Goal: Task Accomplishment & Management: Use online tool/utility

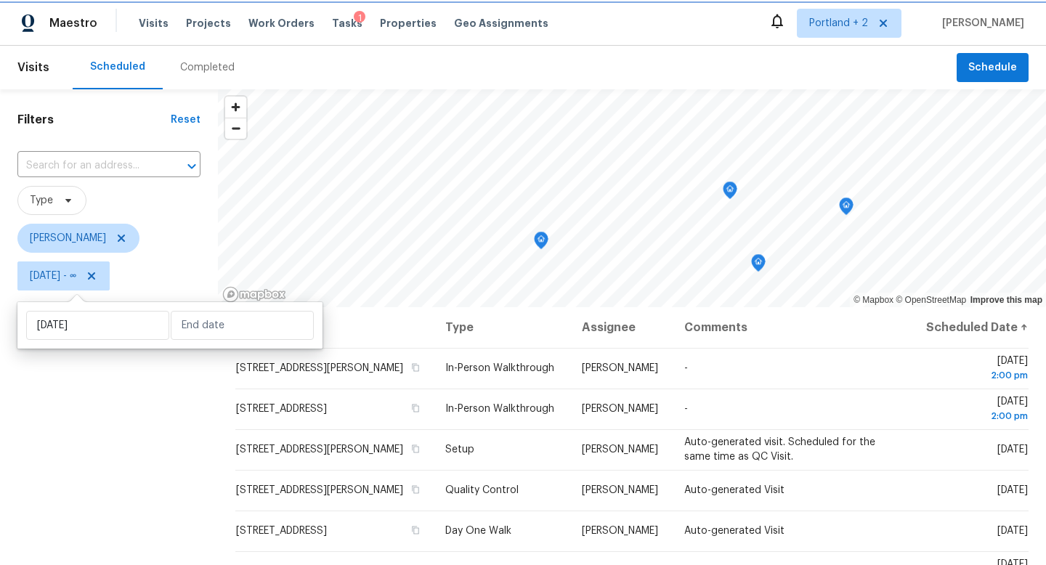
click at [95, 274] on icon at bounding box center [91, 275] width 7 height 7
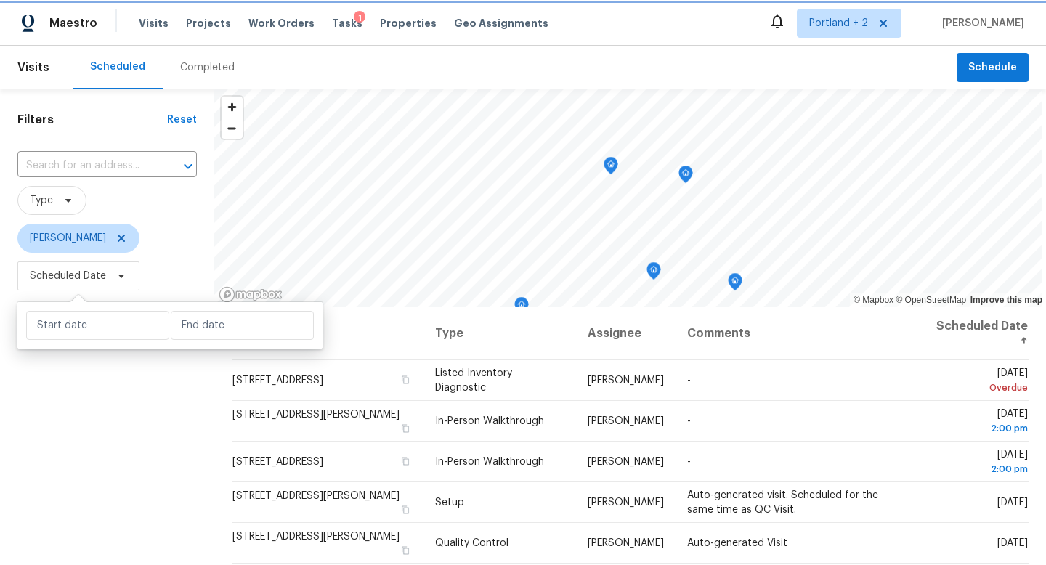
click at [119, 273] on icon at bounding box center [121, 276] width 12 height 12
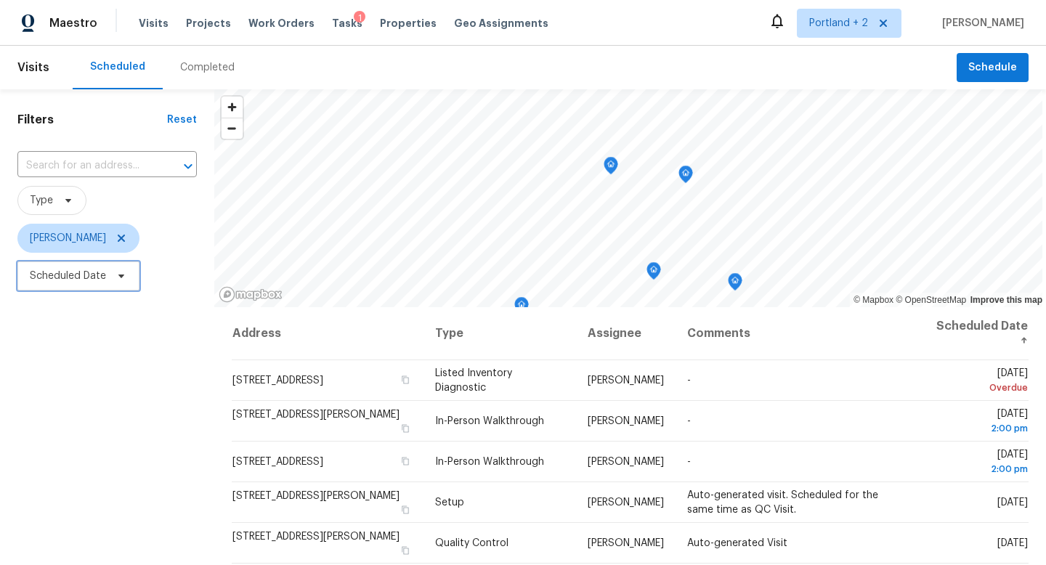
click at [121, 277] on icon at bounding box center [121, 277] width 6 height 4
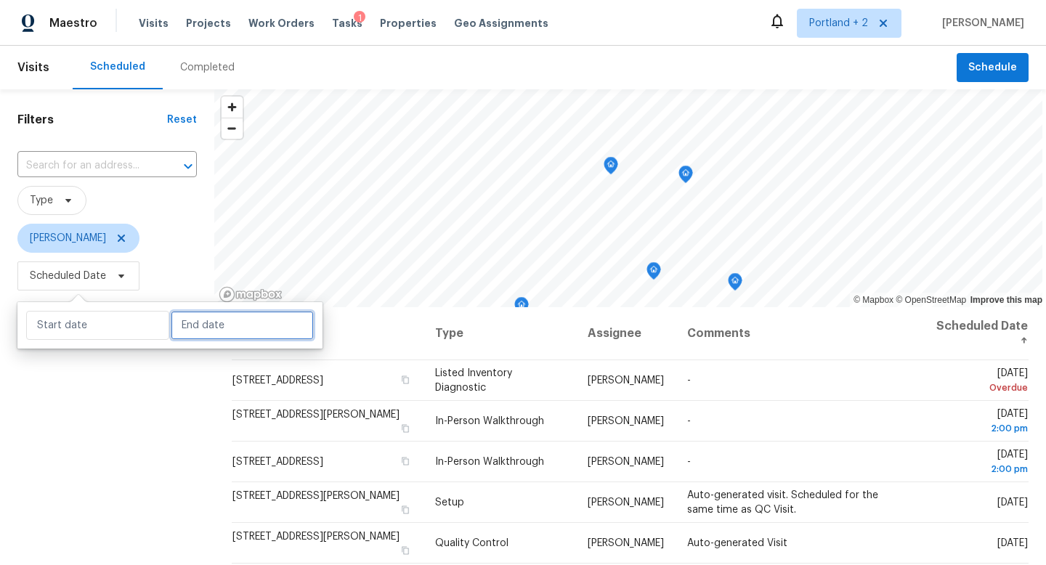
click at [222, 325] on input "text" at bounding box center [242, 325] width 143 height 29
select select "8"
select select "2025"
select select "9"
select select "2025"
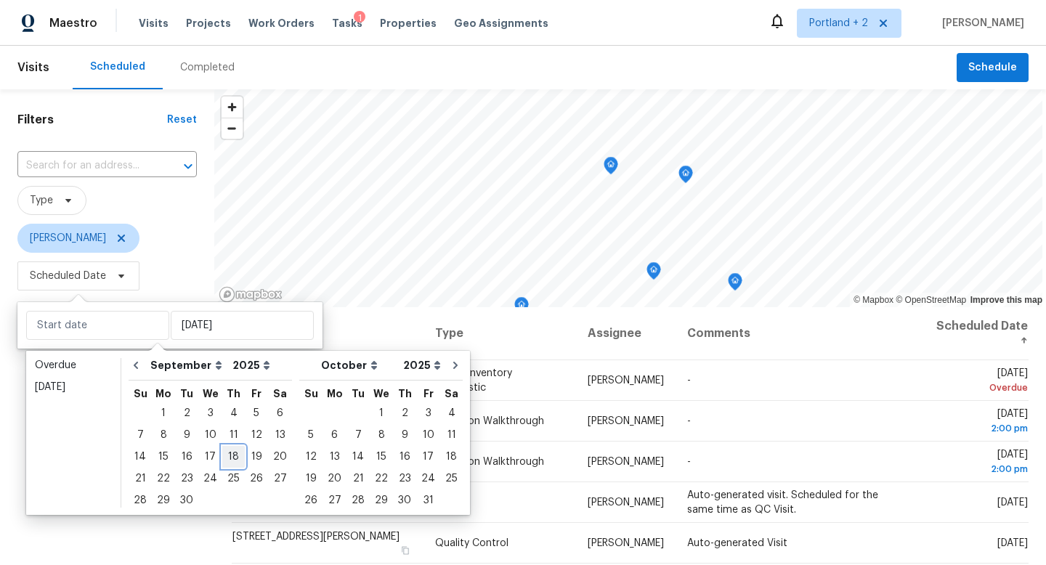
click at [225, 453] on div "18" at bounding box center [233, 457] width 23 height 20
type input "[DATE]"
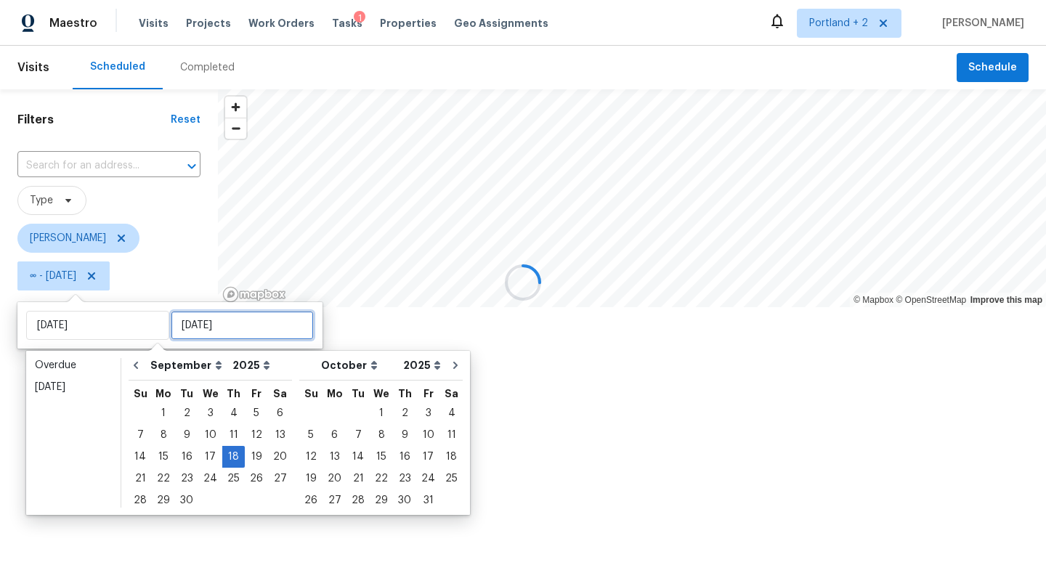
type input "[DATE]"
type input "Wed, Sep 24"
type input "[DATE]"
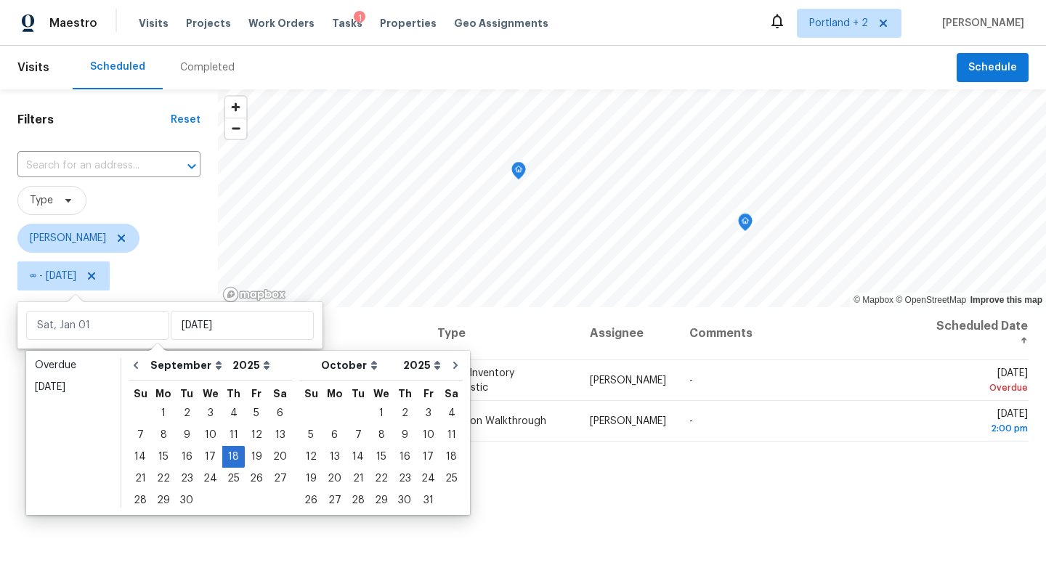
click at [135, 539] on div "Filters Reset ​ Type Karen Mattingley ∞ - Thu, Sep 18" at bounding box center [109, 424] width 218 height 670
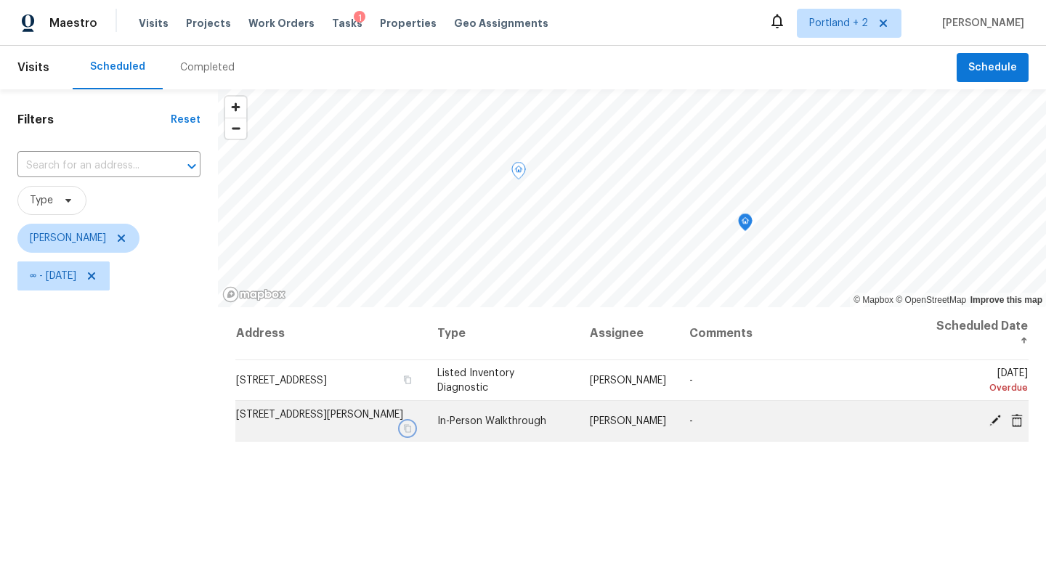
click at [411, 426] on icon "button" at bounding box center [407, 428] width 7 height 8
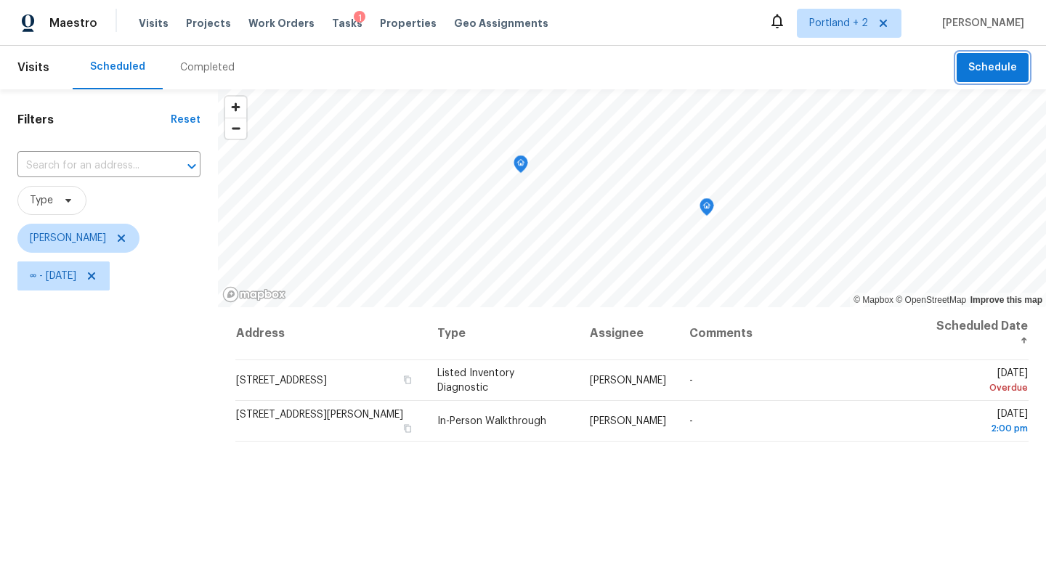
click at [978, 74] on span "Schedule" at bounding box center [992, 68] width 49 height 18
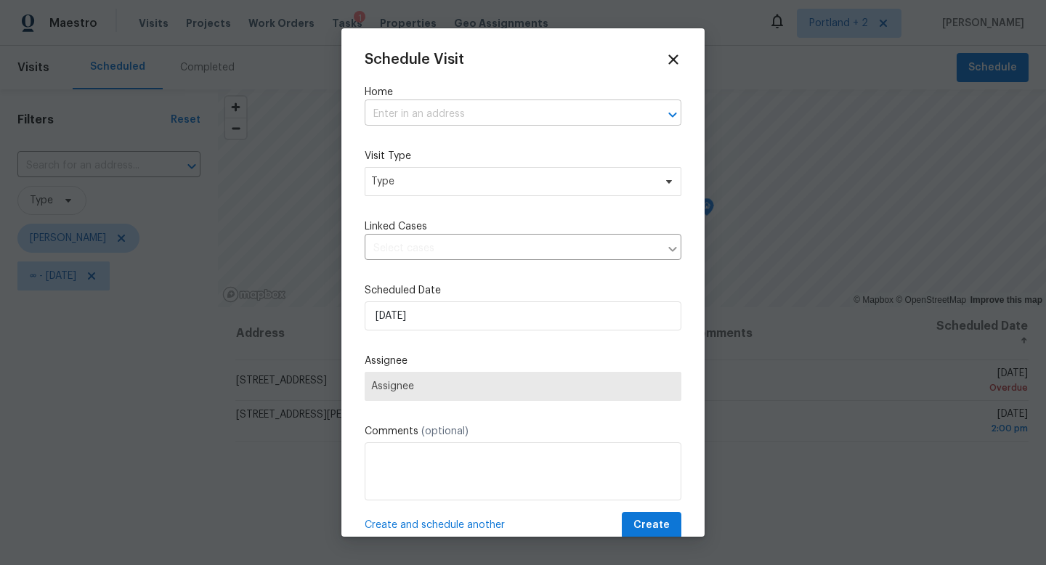
click at [487, 118] on input "text" at bounding box center [503, 114] width 276 height 23
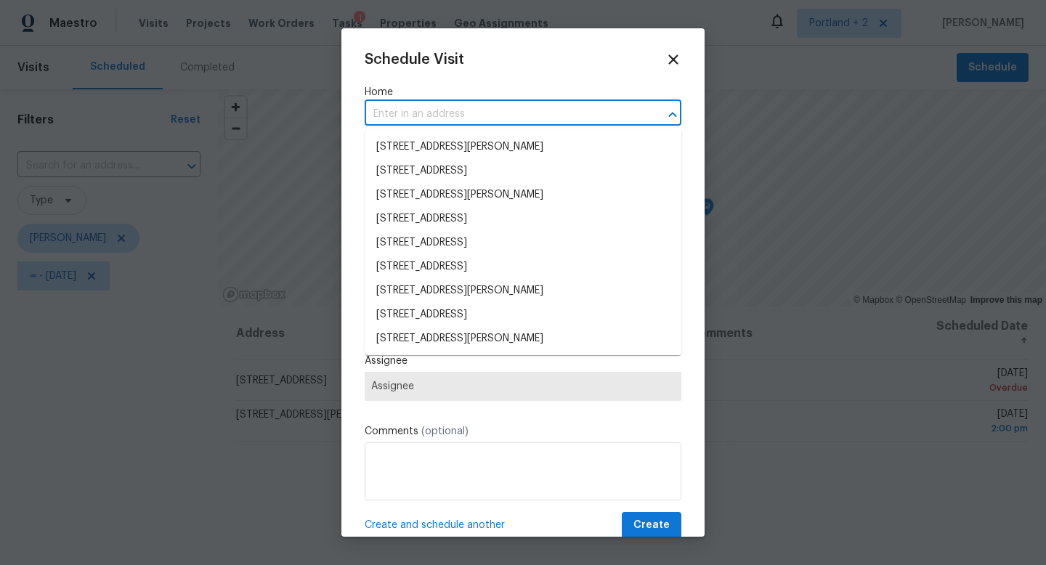
paste input "668 McVey Ave Unit 83 Lake Oswego OR 97034"
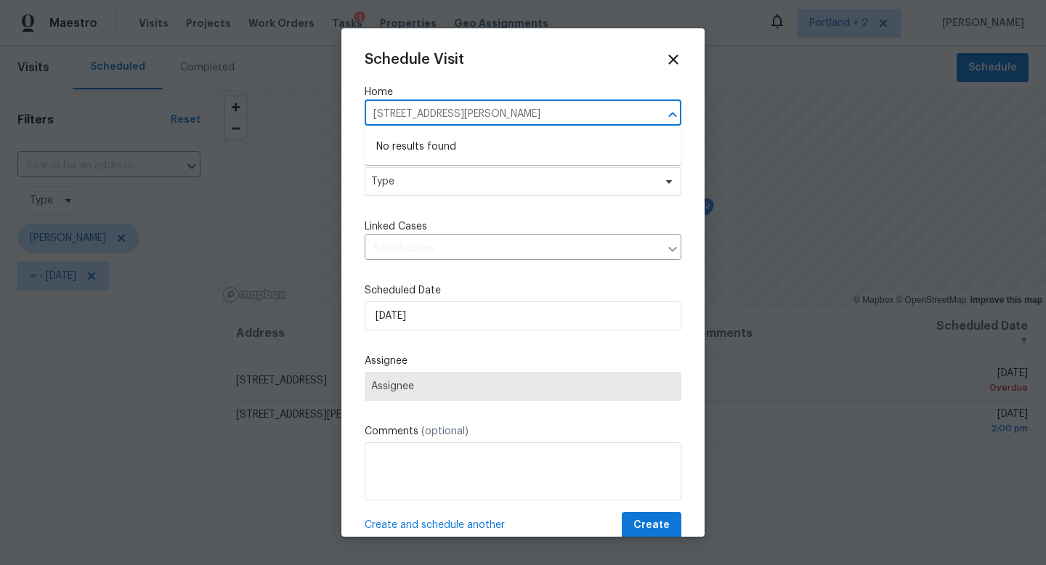
drag, startPoint x: 633, startPoint y: 111, endPoint x: 449, endPoint y: 119, distance: 184.7
click at [449, 119] on input "668 McVey Ave Unit 83 Lake Oswego OR 97034" at bounding box center [503, 114] width 276 height 23
type input "668 McVey Ave"
click at [426, 149] on li "668 McVey Ave Unit 83, Lake Oswego, OR 97034" at bounding box center [523, 147] width 317 height 24
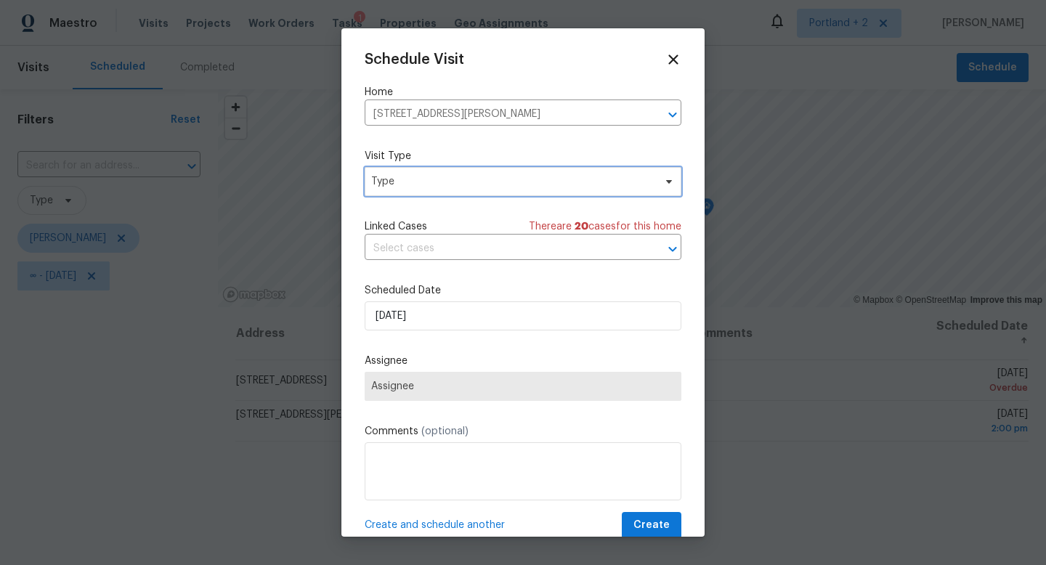
click at [419, 186] on span "Type" at bounding box center [512, 181] width 283 height 15
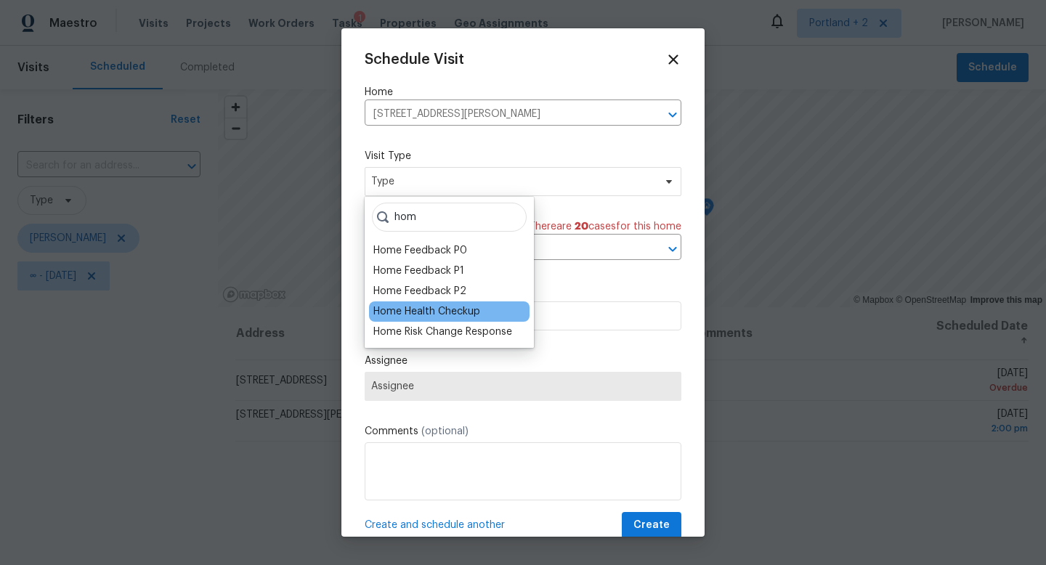
type input "hom"
click at [431, 315] on div "Home Health Checkup" at bounding box center [426, 311] width 107 height 15
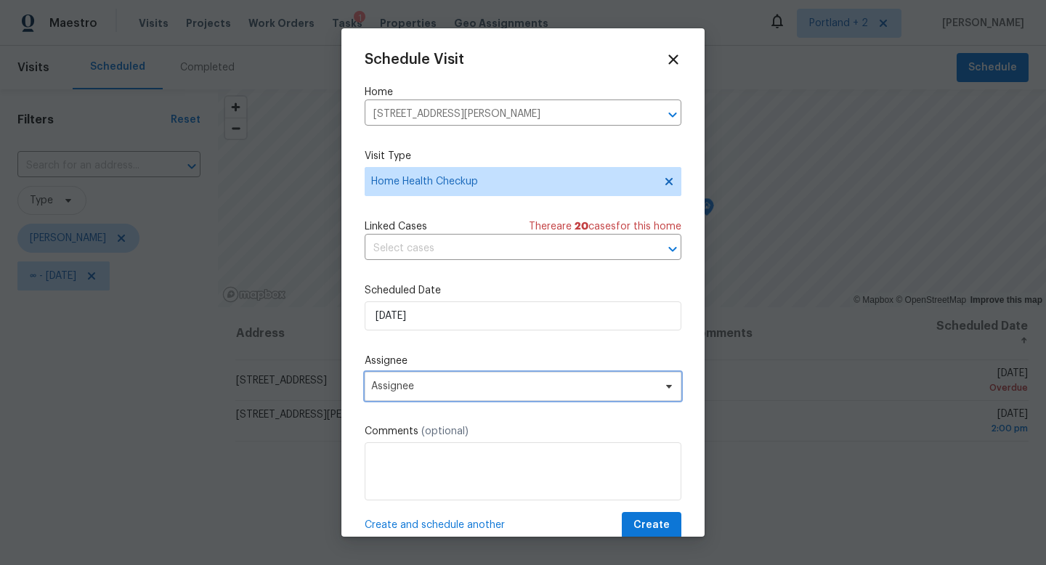
click at [441, 389] on span "Assignee" at bounding box center [513, 387] width 285 height 12
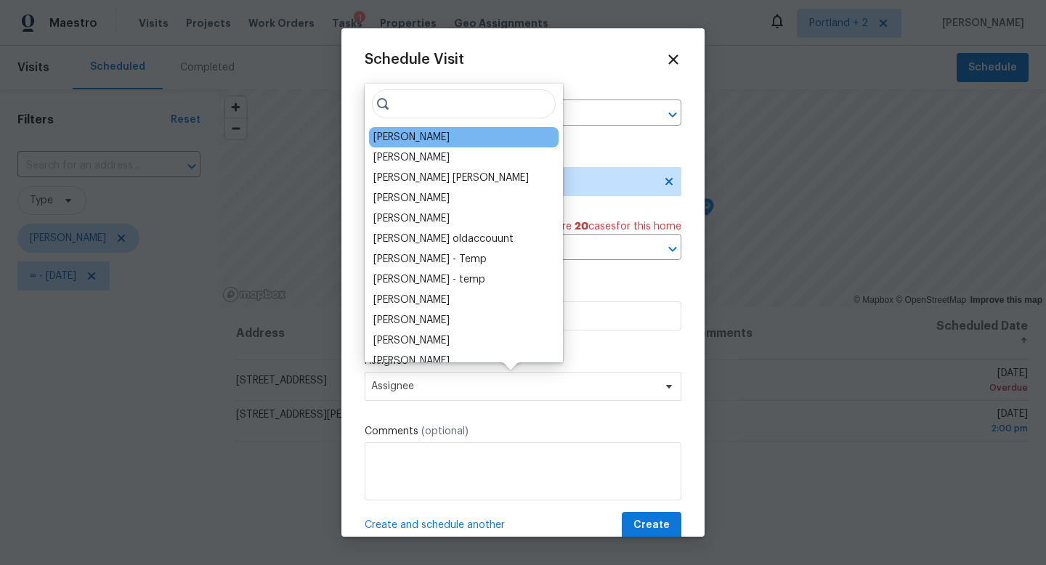
click at [409, 139] on div "[PERSON_NAME]" at bounding box center [411, 137] width 76 height 15
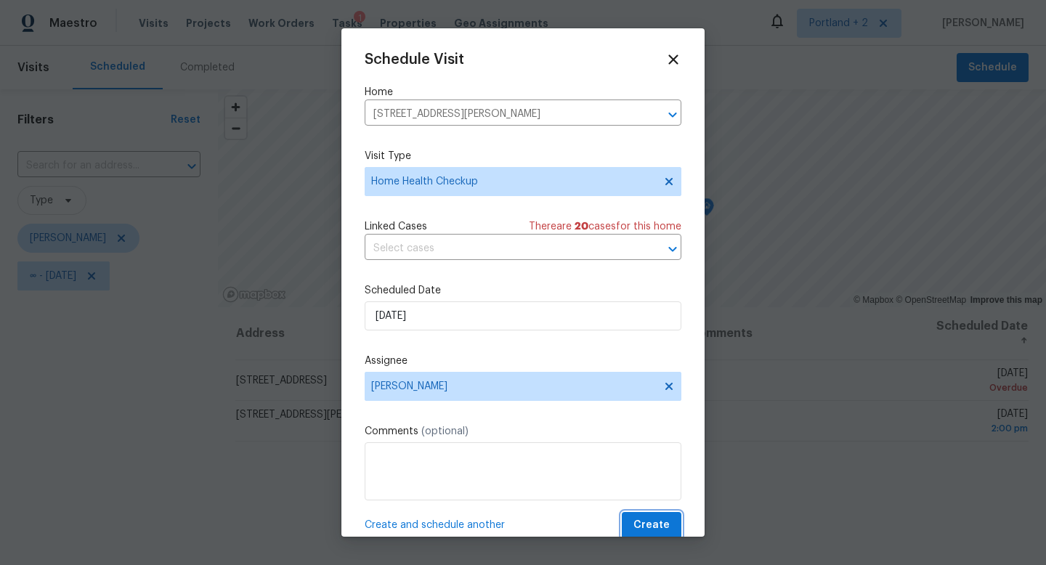
click at [655, 519] on span "Create" at bounding box center [651, 525] width 36 height 18
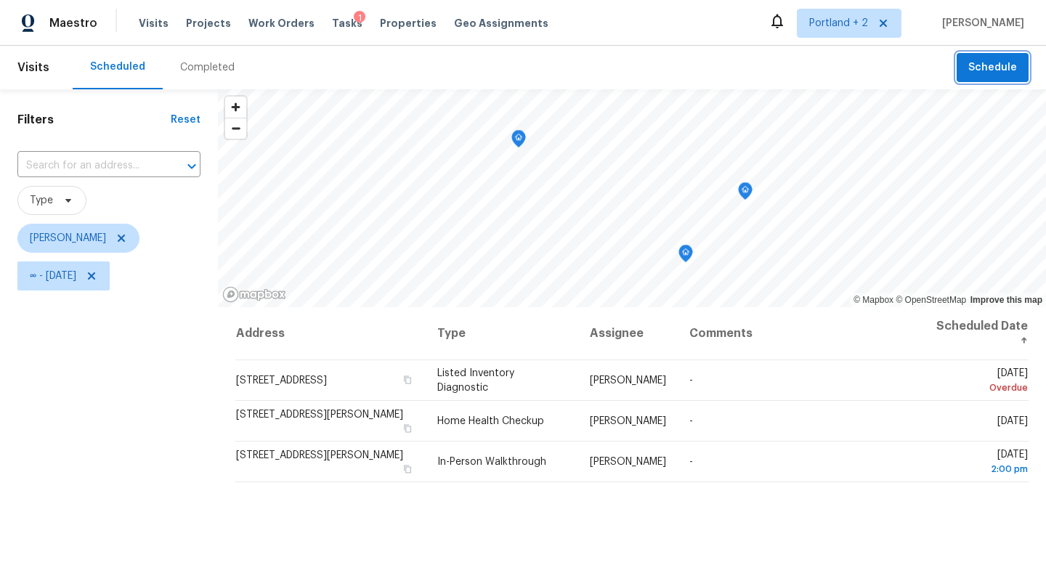
click at [989, 68] on span "Schedule" at bounding box center [992, 68] width 49 height 18
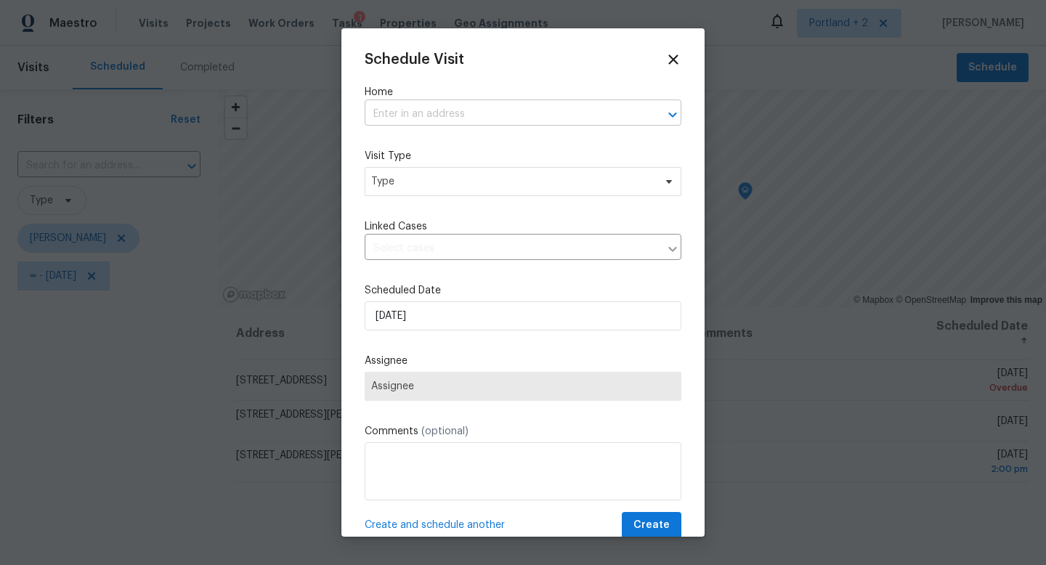
click at [439, 114] on input "text" at bounding box center [503, 114] width 276 height 23
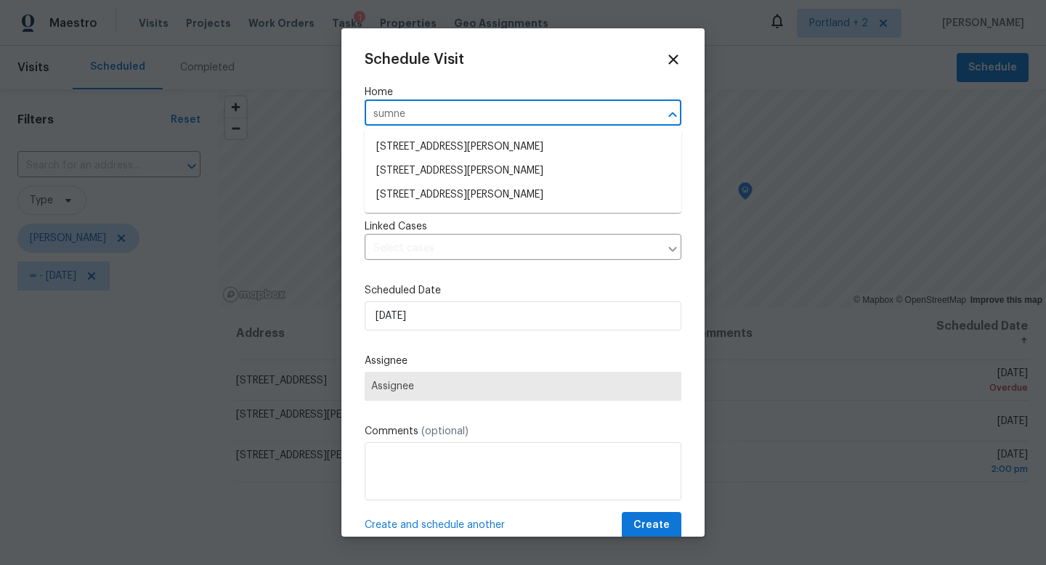
type input "sumner"
click at [435, 187] on li "5906 NE Sumner St, Portland, OR 97218" at bounding box center [523, 195] width 317 height 24
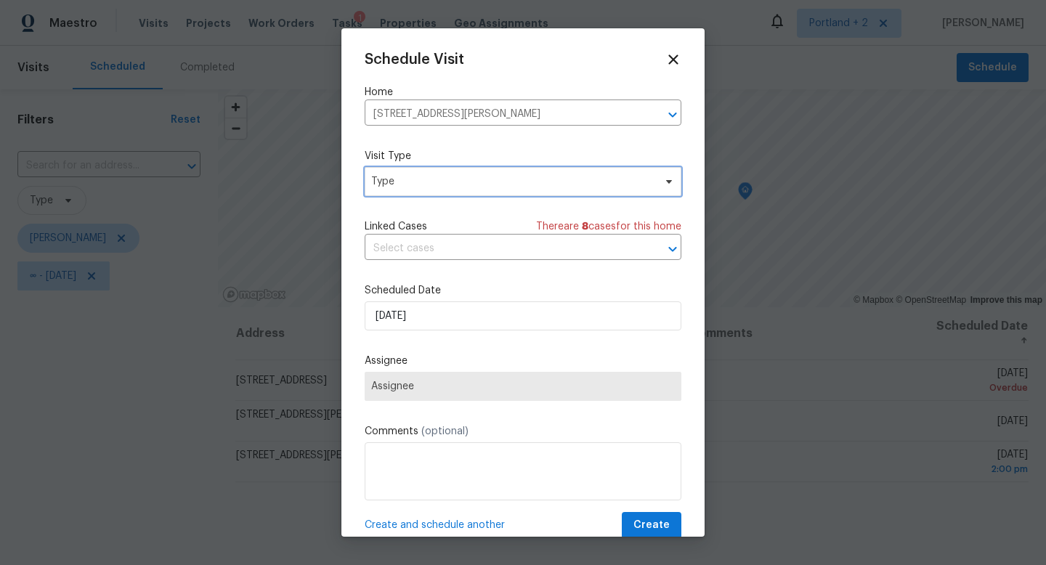
click at [435, 187] on span "Type" at bounding box center [512, 181] width 283 height 15
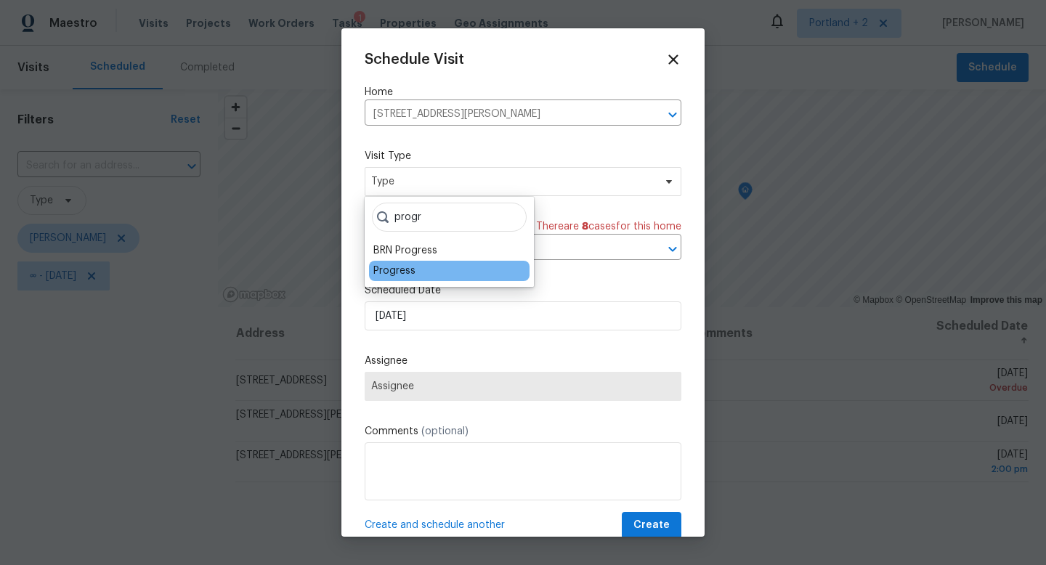
type input "progr"
click at [402, 264] on div "Progress" at bounding box center [394, 271] width 42 height 15
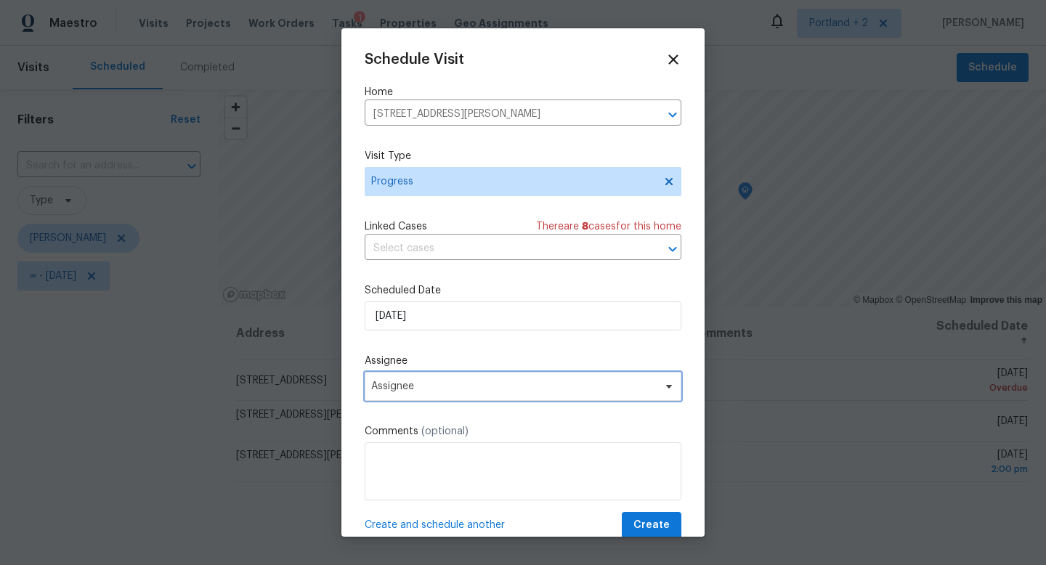
click at [441, 391] on span "Assignee" at bounding box center [513, 387] width 285 height 12
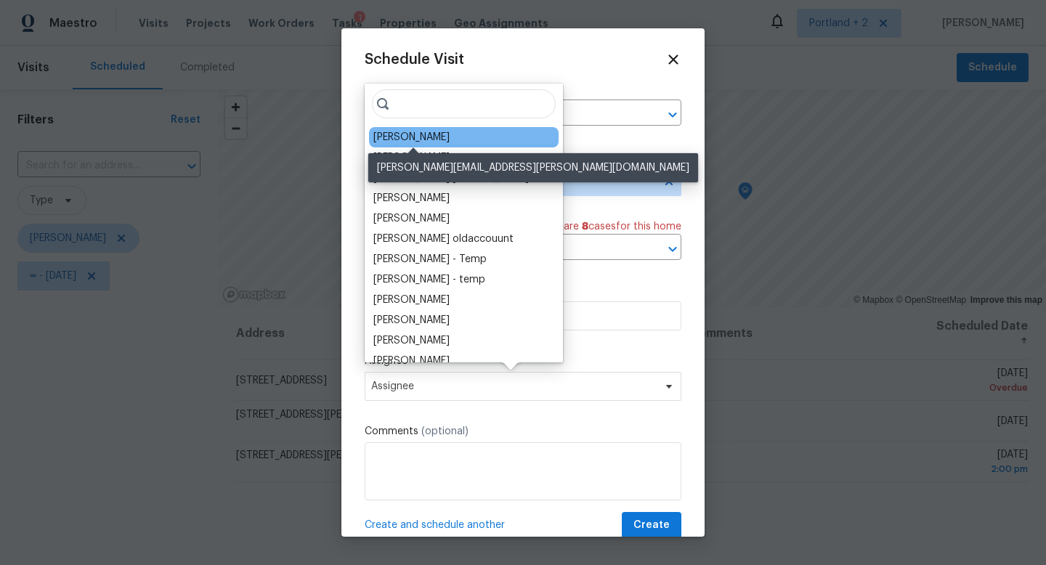
click at [405, 142] on div "[PERSON_NAME]" at bounding box center [411, 137] width 76 height 15
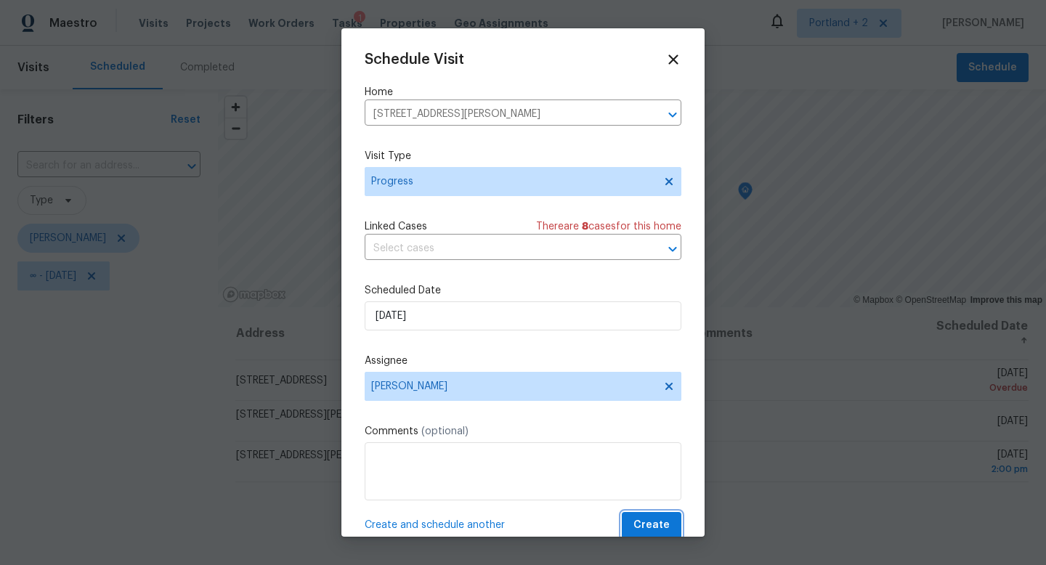
click at [662, 531] on span "Create" at bounding box center [651, 525] width 36 height 18
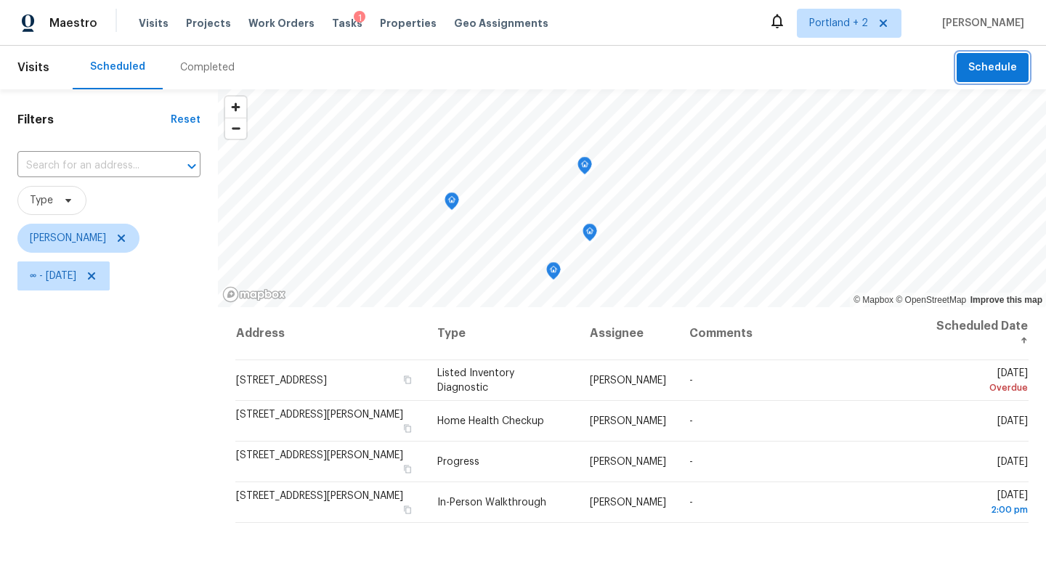
click at [1011, 67] on span "Schedule" at bounding box center [992, 68] width 49 height 18
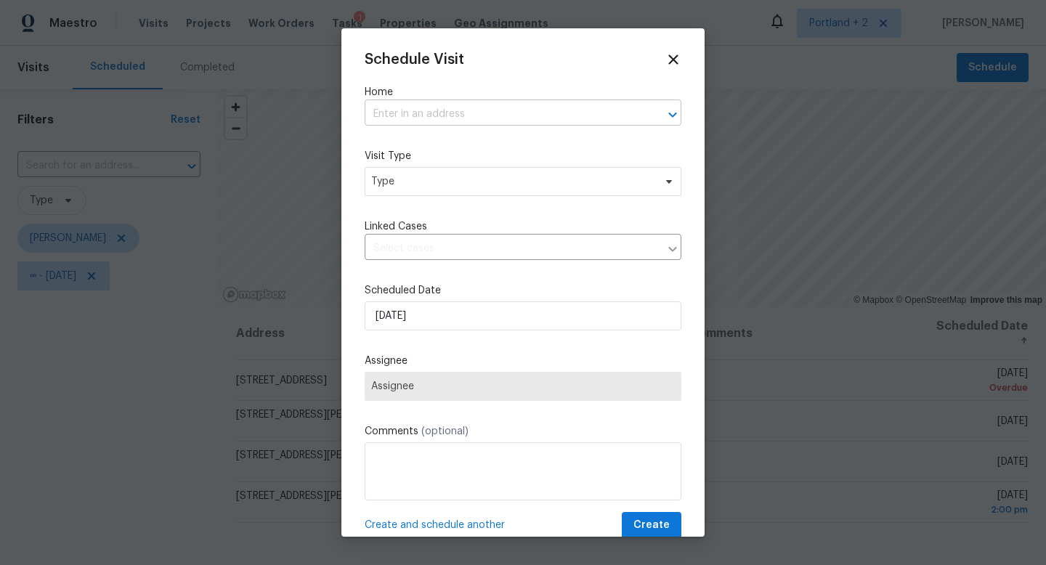
click at [525, 110] on input "text" at bounding box center [503, 114] width 276 height 23
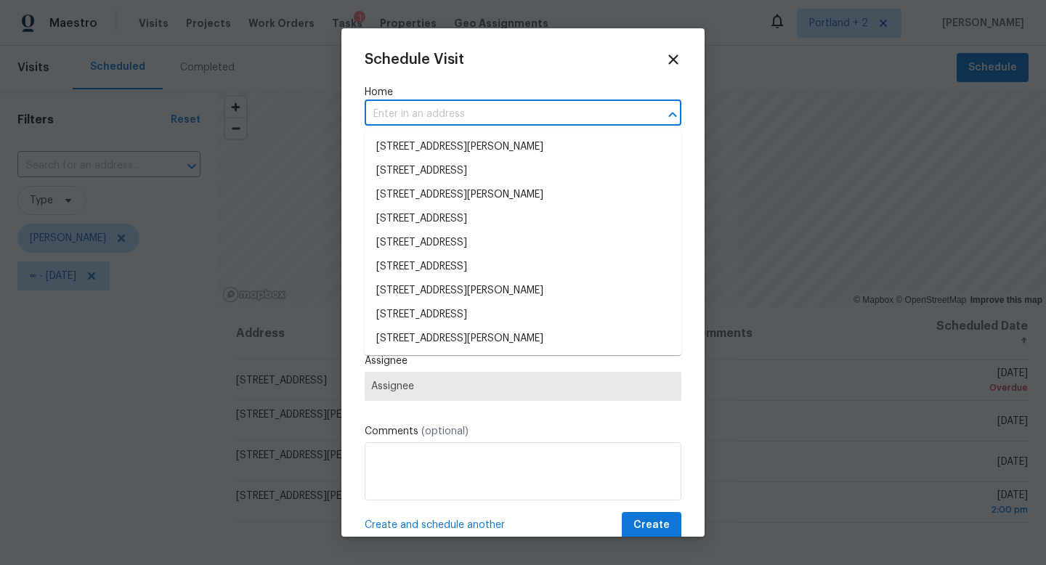
paste input "13019 NE 8th Pl Vancouver WA 98684"
type input "13019 NE 8th Pl Vancouver WA 98684"
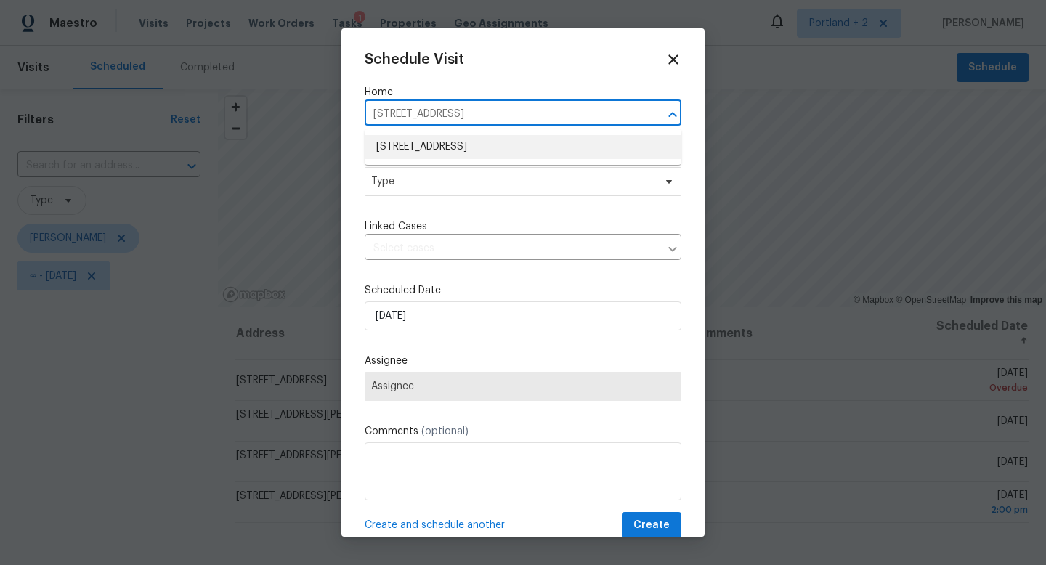
click at [503, 150] on li "13019 NE 8th Pl, Vancouver, WA 98684" at bounding box center [523, 147] width 317 height 24
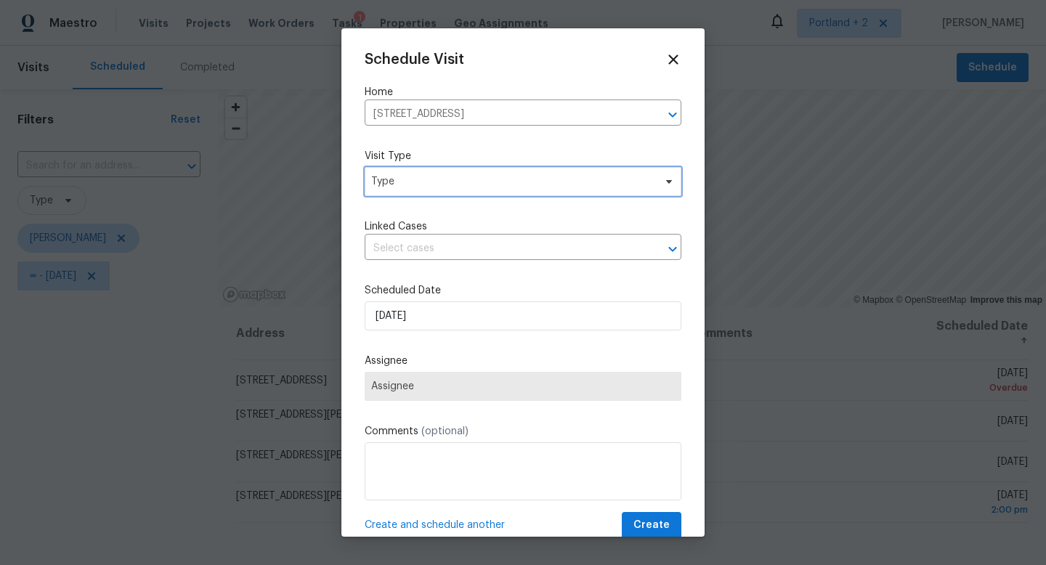
click at [467, 196] on span "Type" at bounding box center [523, 181] width 317 height 29
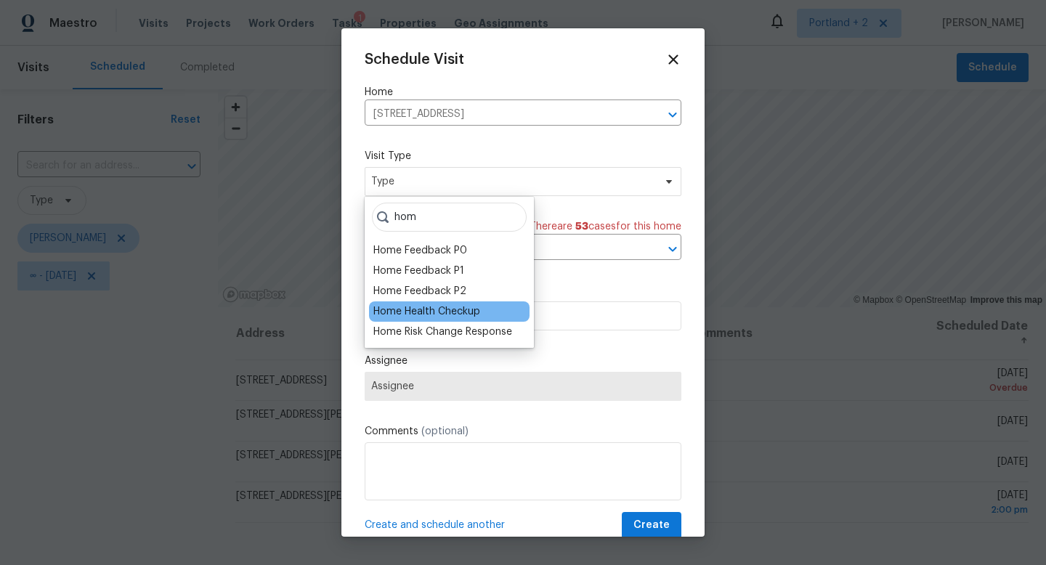
type input "hom"
click at [468, 308] on div "Home Health Checkup" at bounding box center [426, 311] width 107 height 15
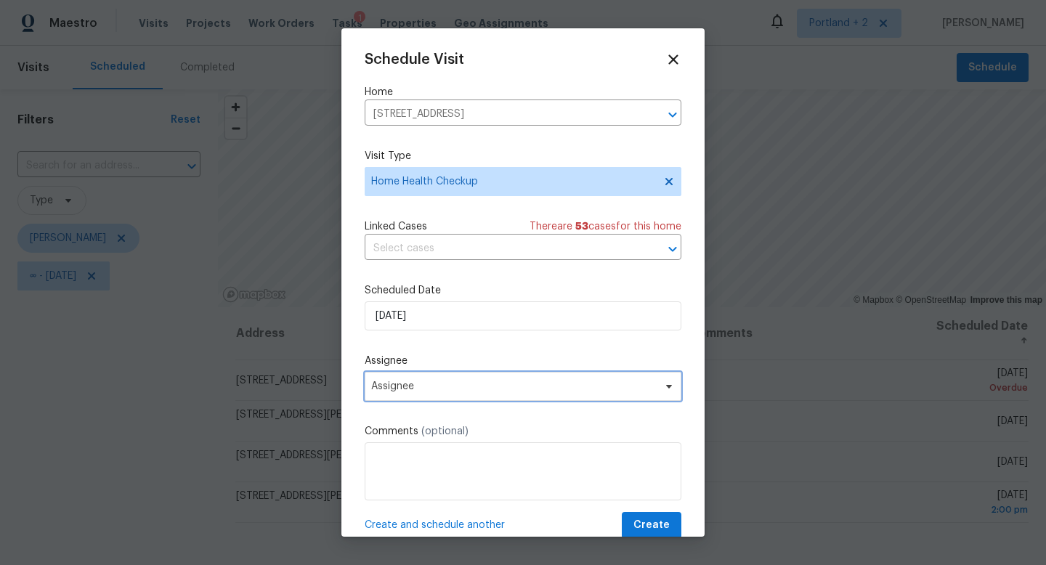
click at [428, 397] on span "Assignee" at bounding box center [523, 386] width 317 height 29
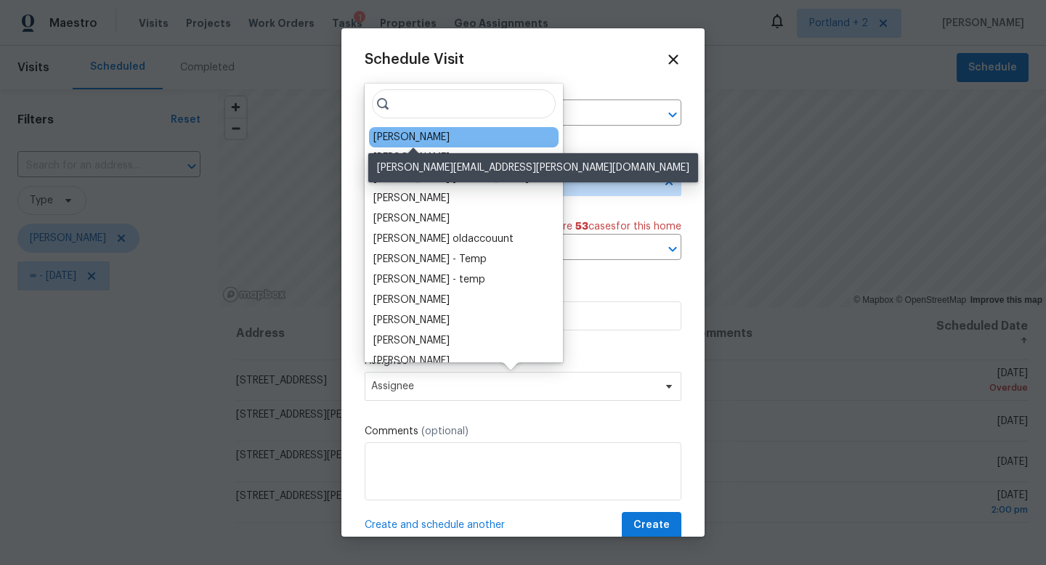
click at [427, 139] on div "[PERSON_NAME]" at bounding box center [411, 137] width 76 height 15
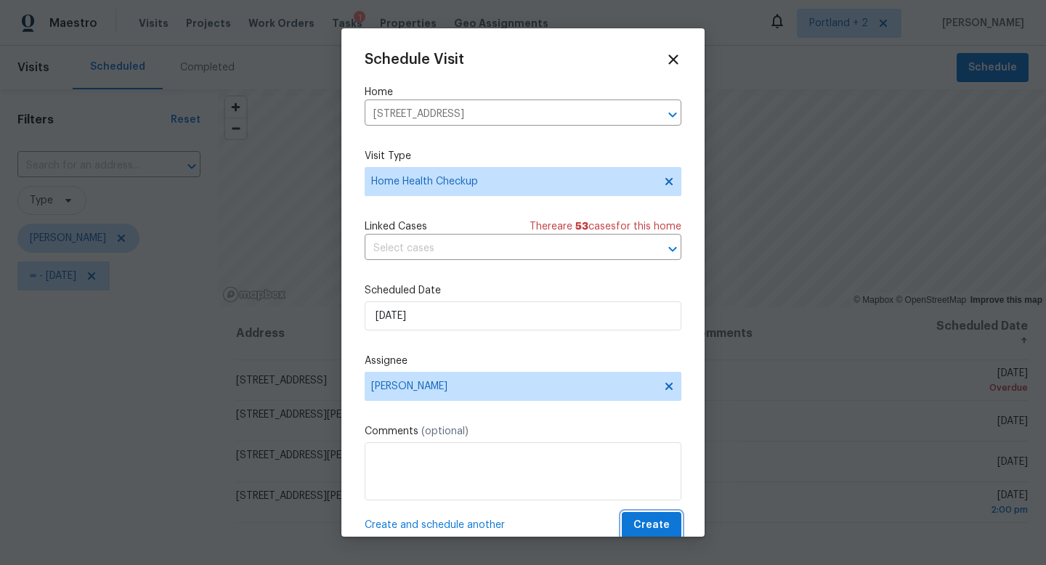
click at [662, 522] on span "Create" at bounding box center [651, 525] width 36 height 18
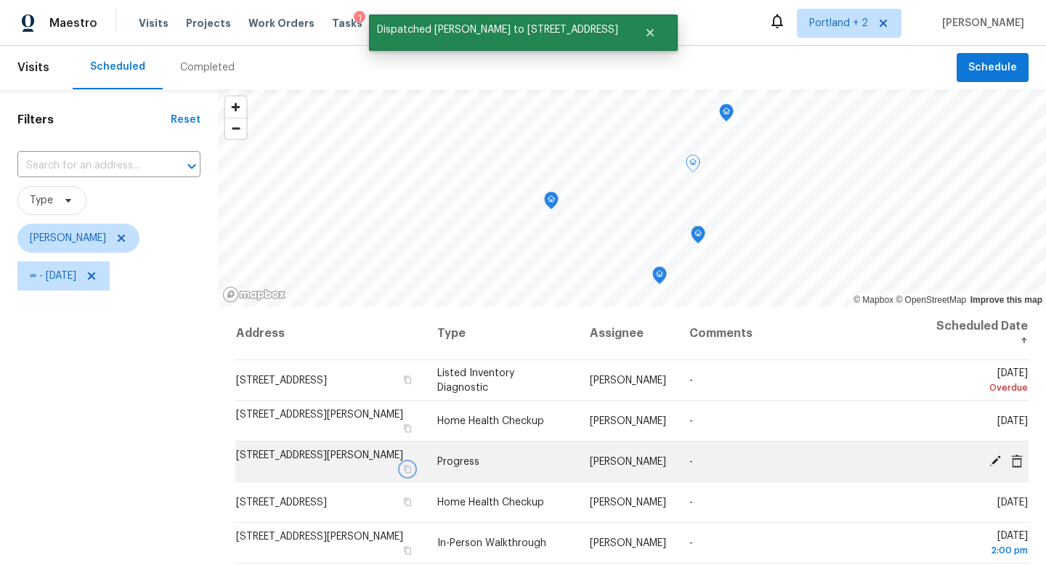
click at [412, 465] on icon "button" at bounding box center [407, 469] width 9 height 9
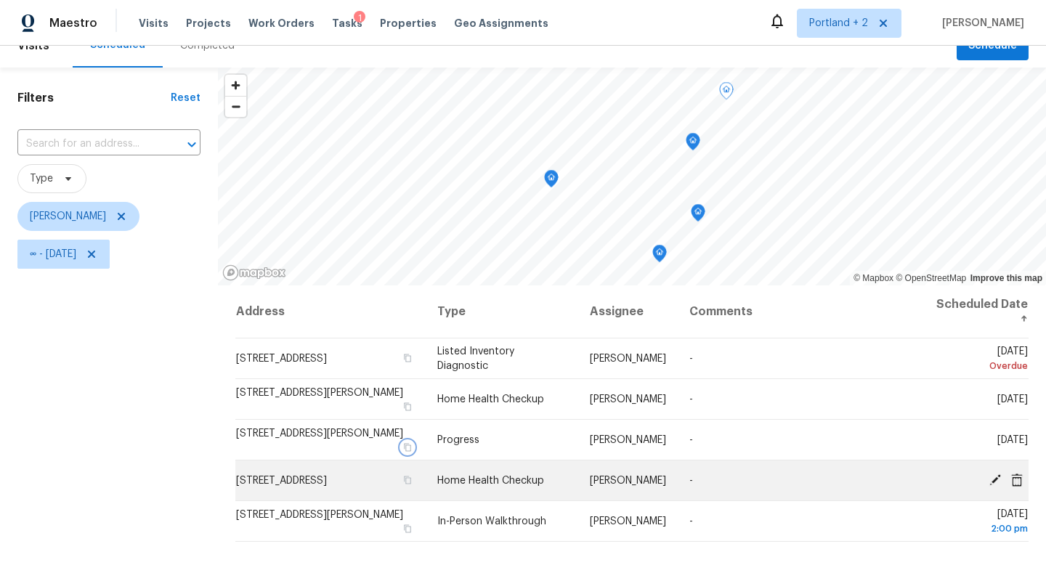
scroll to position [32, 0]
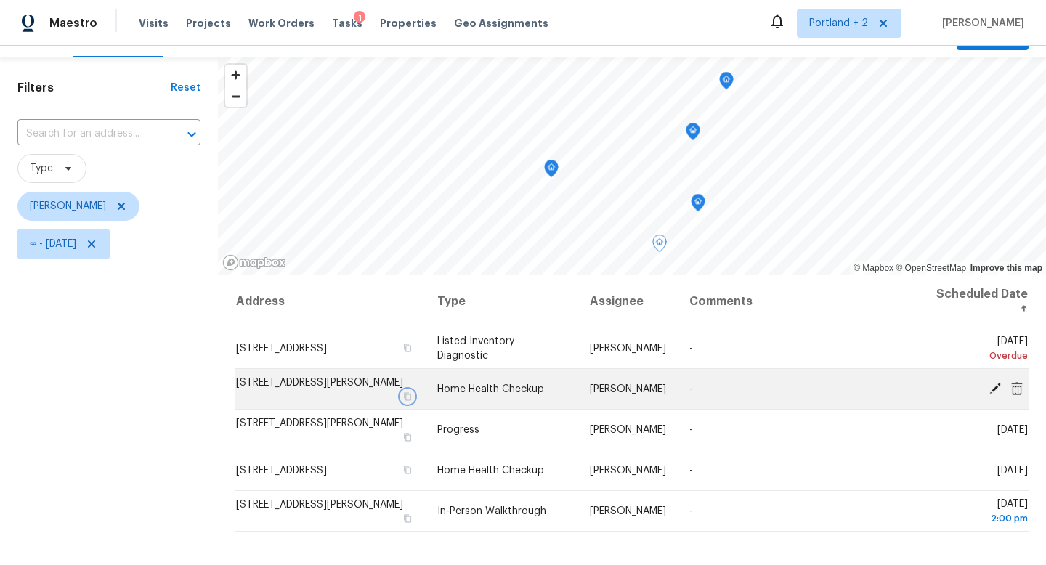
click at [411, 399] on icon "button" at bounding box center [407, 396] width 7 height 8
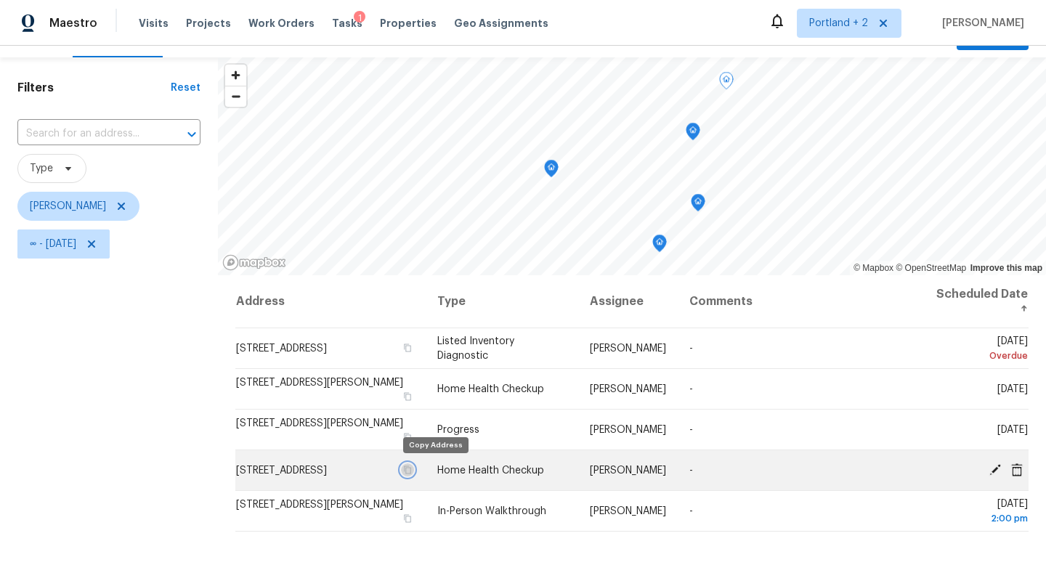
click at [412, 472] on icon "button" at bounding box center [407, 470] width 9 height 9
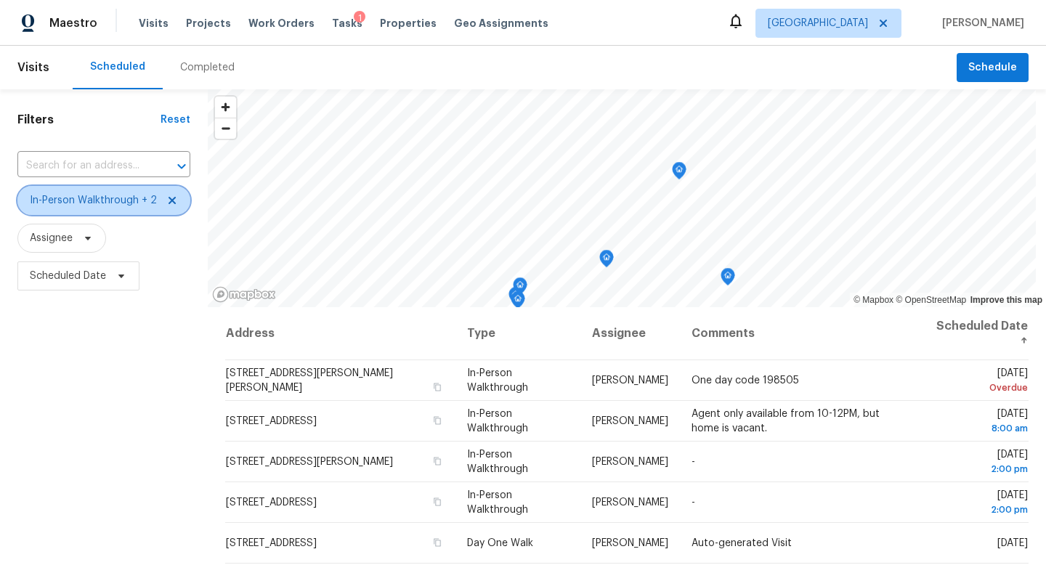
click at [114, 206] on span "In-Person Walkthrough + 2" at bounding box center [93, 200] width 127 height 15
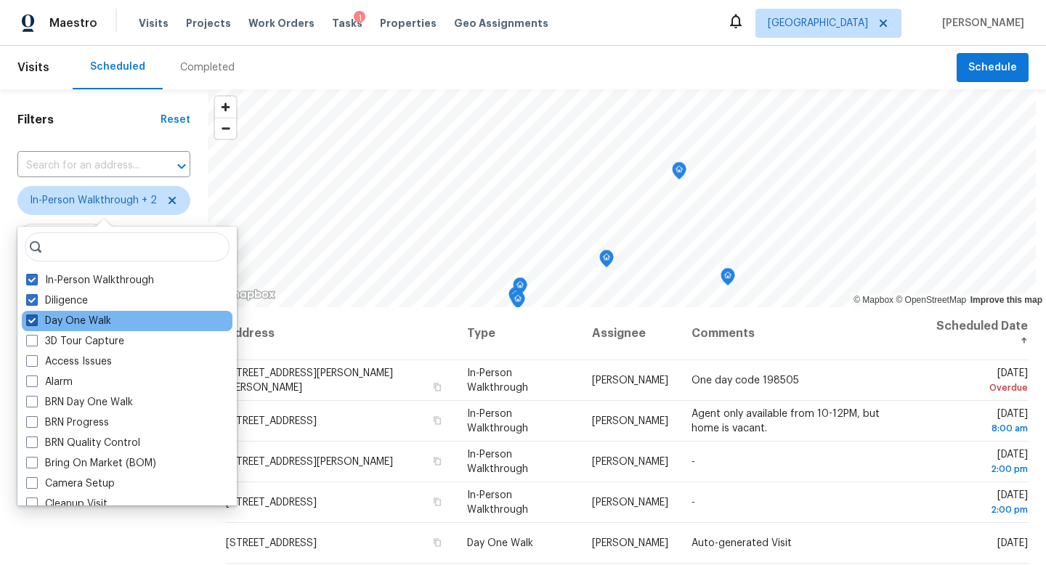
click at [82, 320] on label "Day One Walk" at bounding box center [68, 321] width 85 height 15
click at [36, 320] on input "Day One Walk" at bounding box center [30, 318] width 9 height 9
checkbox input "false"
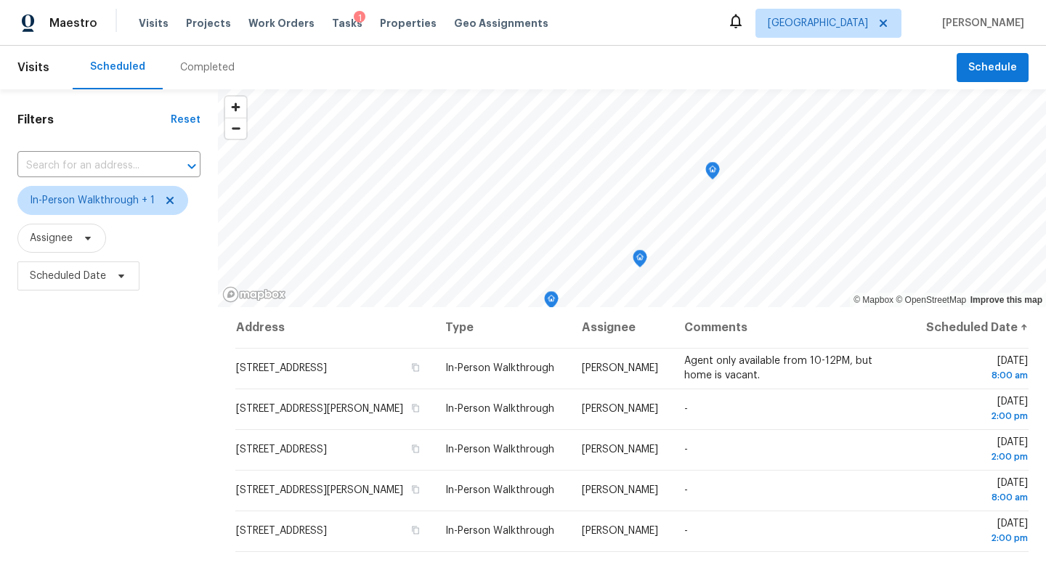
click at [70, 529] on div "Filters Reset ​ In-Person Walkthrough + 1 Assignee Scheduled Date" at bounding box center [109, 424] width 218 height 670
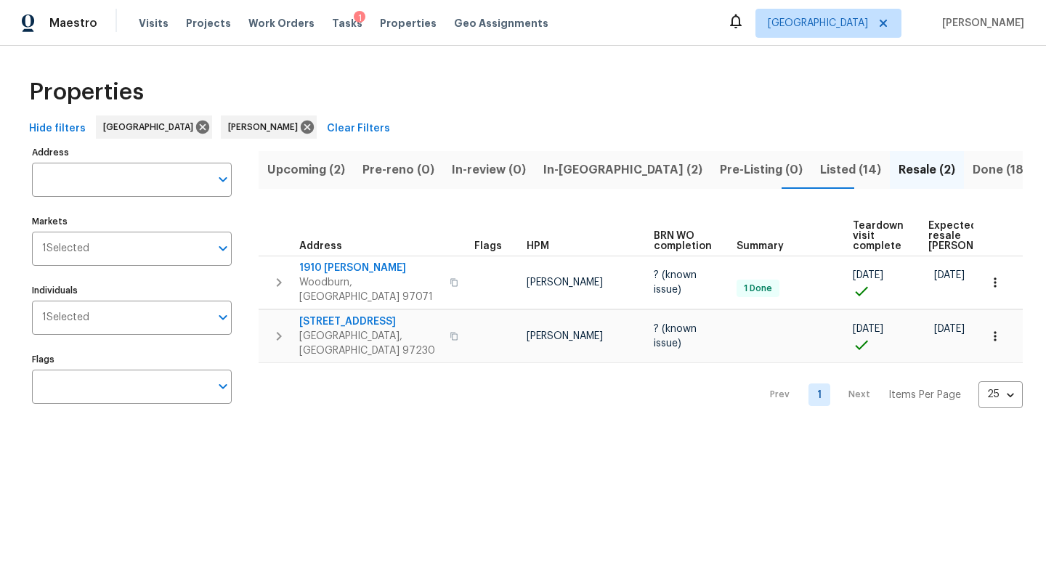
click at [820, 171] on span "Listed (14)" at bounding box center [850, 170] width 61 height 20
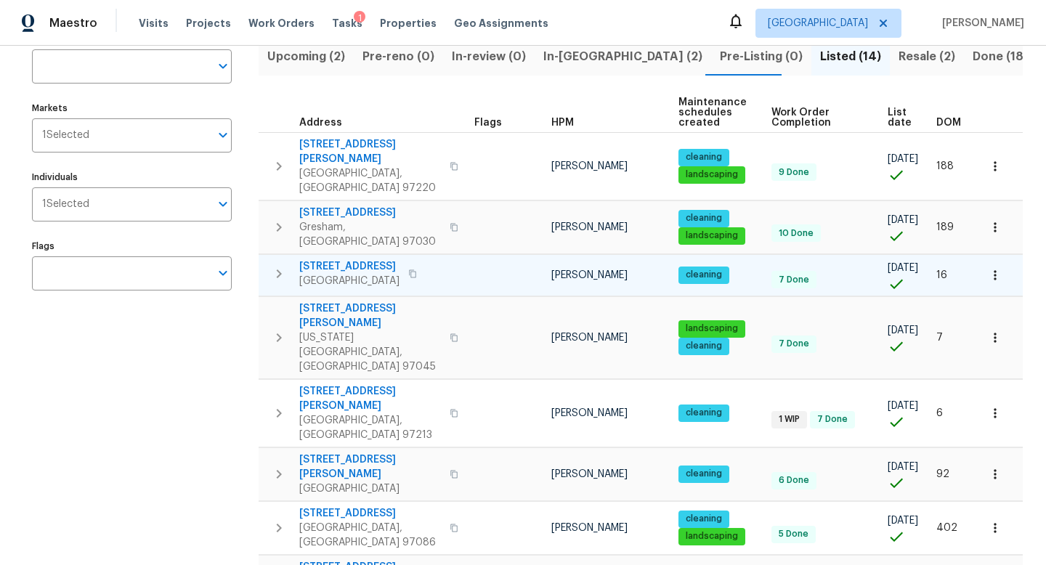
scroll to position [119, 0]
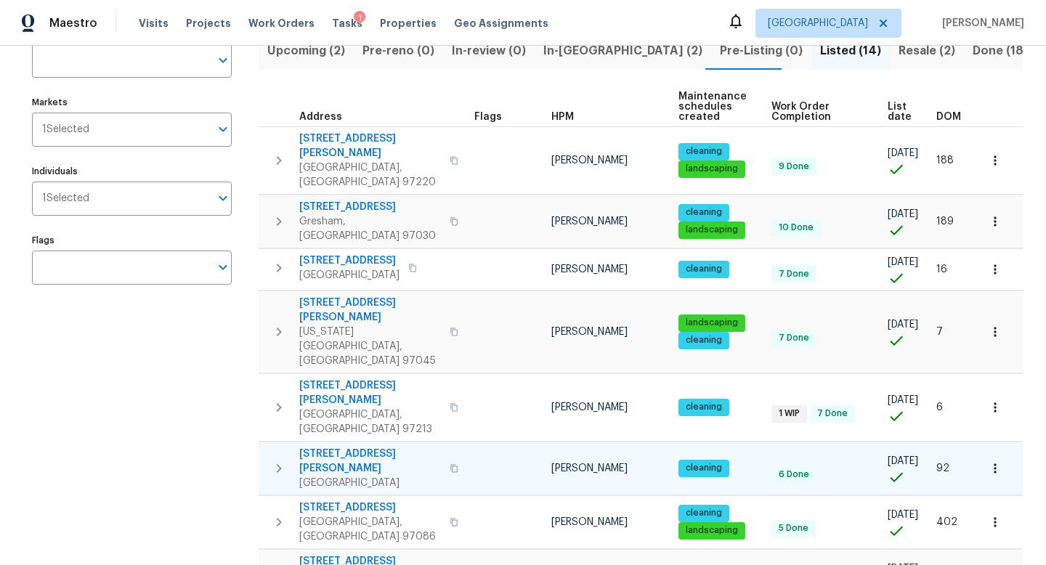
click at [450, 464] on icon "button" at bounding box center [453, 468] width 7 height 8
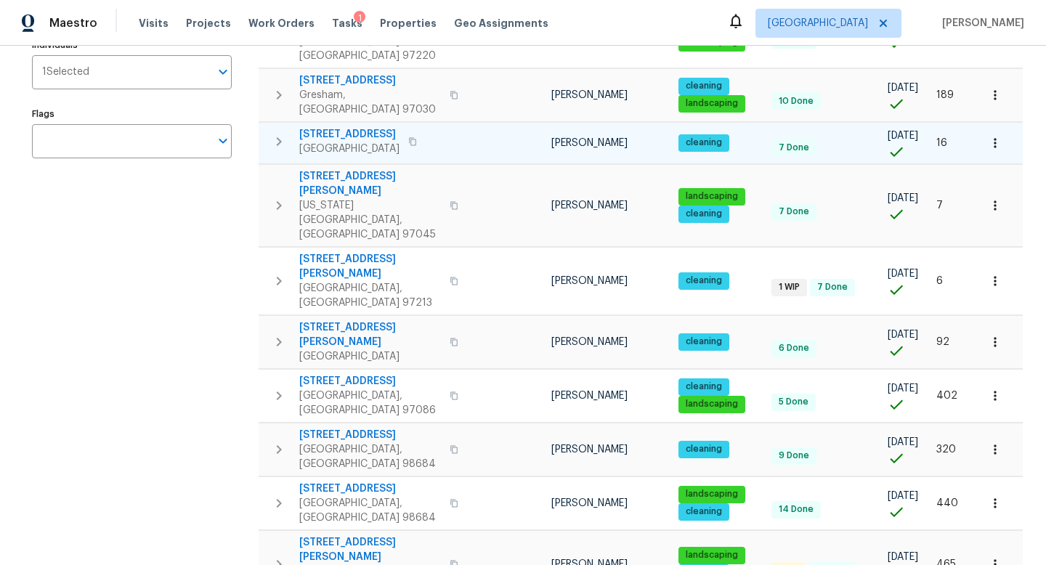
scroll to position [237, 0]
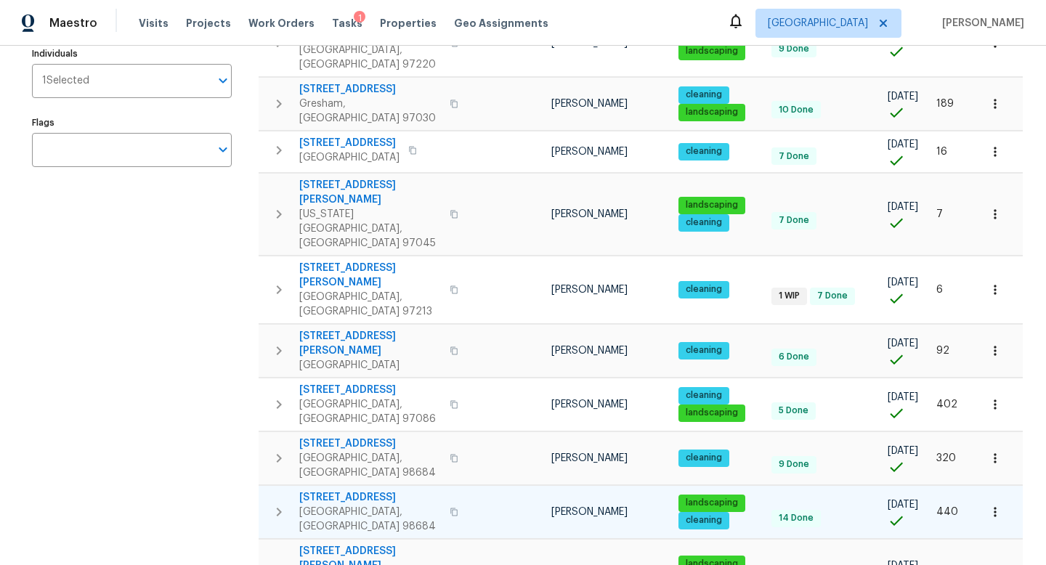
click at [450, 508] on icon "button" at bounding box center [454, 512] width 9 height 9
